Goal: Task Accomplishment & Management: Manage account settings

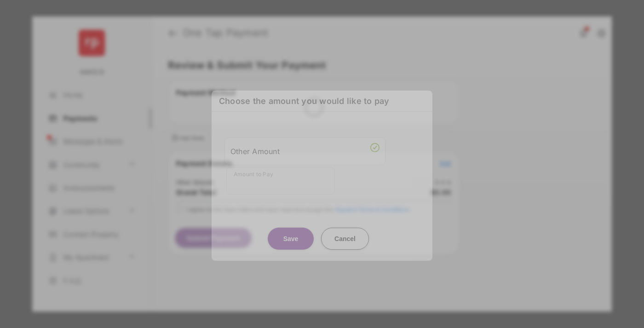
click at [305, 147] on div "Other Amount" at bounding box center [305, 151] width 149 height 16
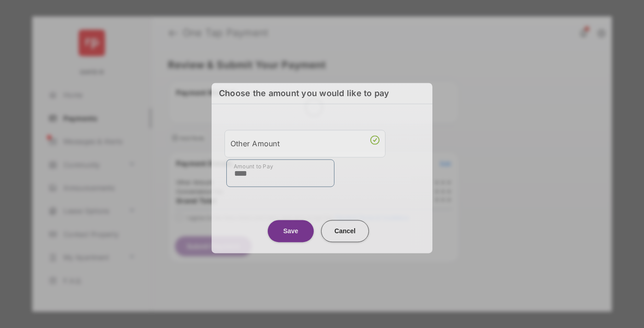
type input "****"
click at [291, 231] on button "Save" at bounding box center [291, 231] width 46 height 22
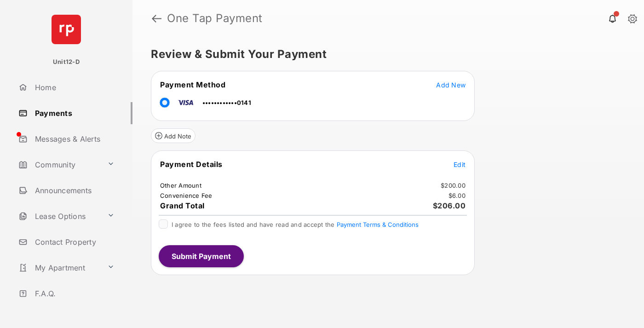
click at [460, 164] on span "Edit" at bounding box center [460, 165] width 12 height 8
click at [201, 256] on button "Submit Payment" at bounding box center [201, 256] width 85 height 22
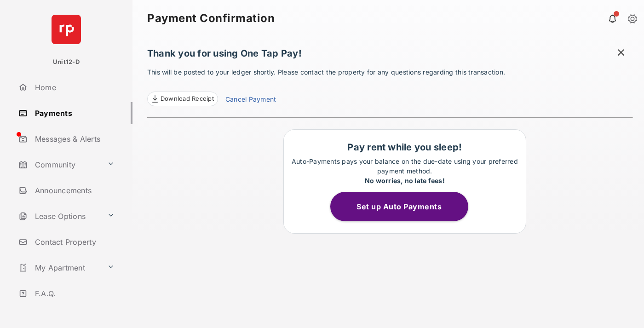
click at [404, 207] on button "Set up Auto Payments" at bounding box center [399, 206] width 138 height 29
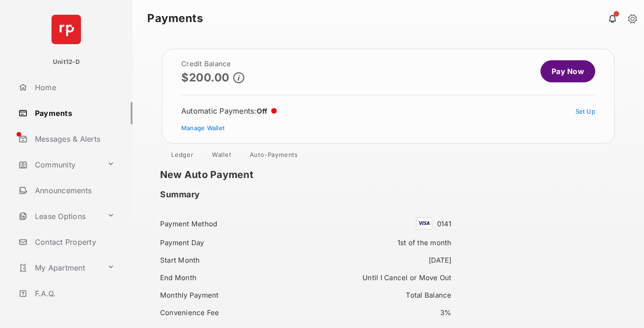
scroll to position [79, 0]
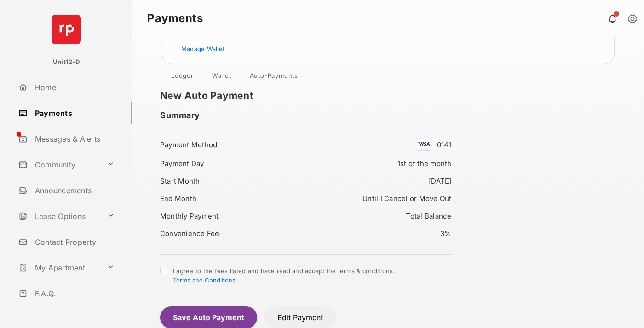
click at [208, 317] on button "Save Auto Payment" at bounding box center [208, 317] width 97 height 22
